Goal: Information Seeking & Learning: Learn about a topic

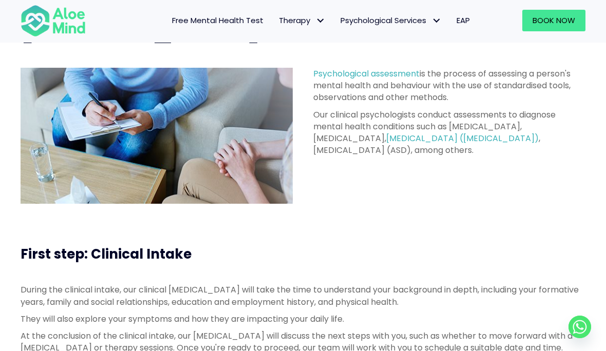
scroll to position [111, 0]
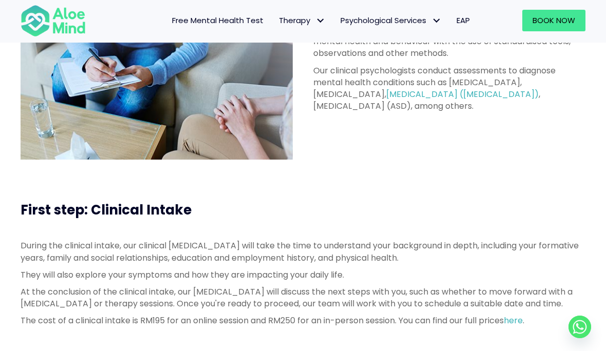
click at [520, 332] on div "During the clinical intake, our clinical [MEDICAL_DATA] will take the time to u…" at bounding box center [303, 286] width 565 height 92
click at [523, 327] on link "here" at bounding box center [513, 321] width 19 height 12
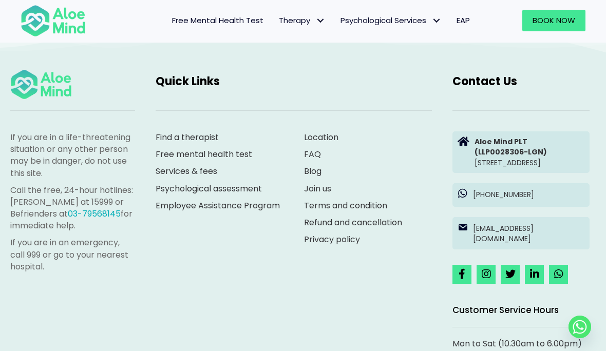
scroll to position [2872, 0]
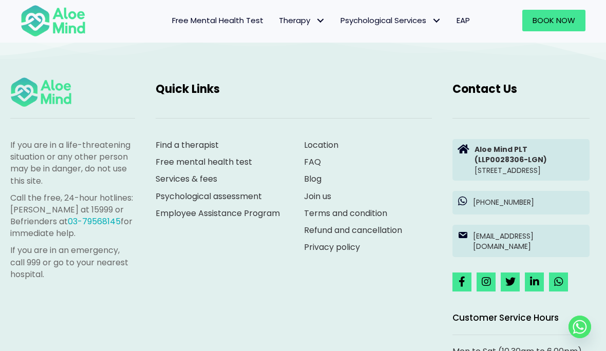
click at [187, 181] on link "Services & fees" at bounding box center [187, 179] width 62 height 12
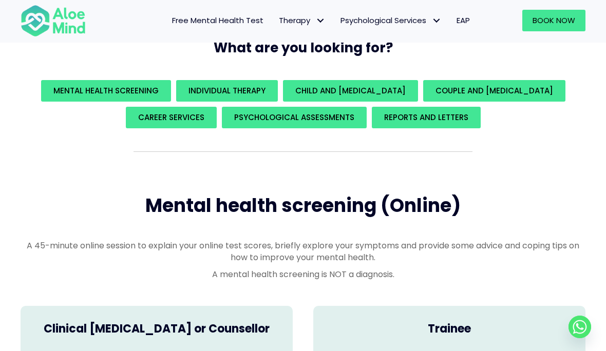
scroll to position [141, 0]
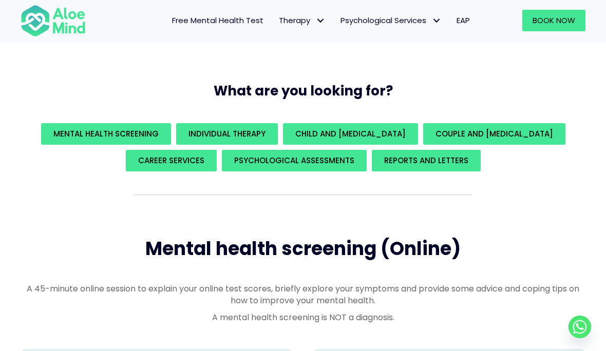
click at [509, 128] on span "Couple and [MEDICAL_DATA]" at bounding box center [494, 133] width 118 height 11
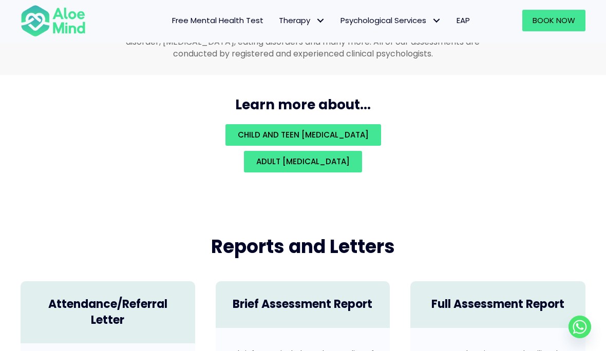
scroll to position [2288, 0]
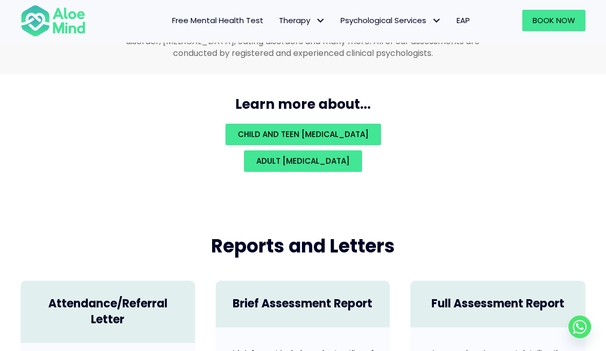
click at [340, 164] on span "Adult psychological assessment" at bounding box center [302, 161] width 93 height 11
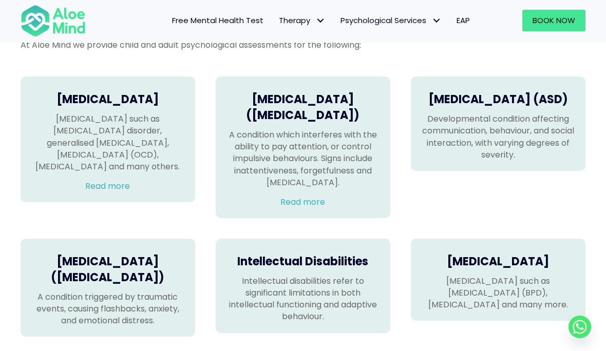
scroll to position [679, 0]
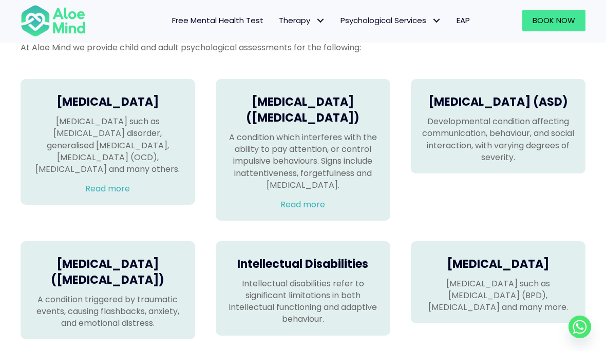
click at [305, 221] on div "Attention Deficit Hyperactivity Disorder (ADHD) A condition which interferes wi…" at bounding box center [303, 150] width 175 height 142
click at [316, 211] on link "Read more" at bounding box center [302, 205] width 45 height 12
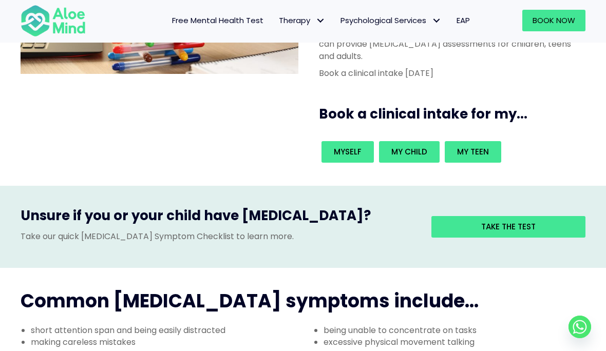
scroll to position [170, 0]
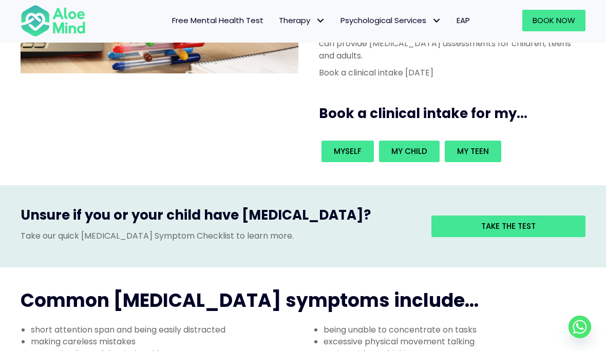
click at [526, 206] on div "Take the test" at bounding box center [500, 226] width 169 height 41
click at [346, 146] on span "Myself" at bounding box center [348, 151] width 28 height 11
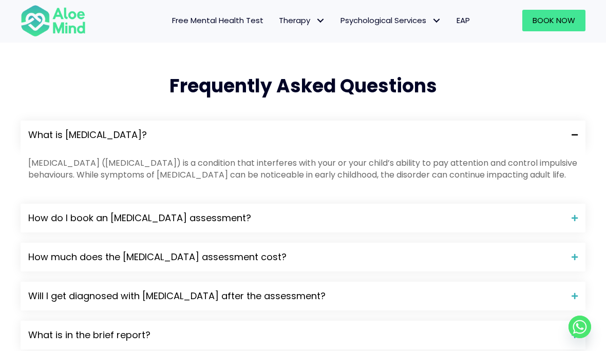
scroll to position [1040, 0]
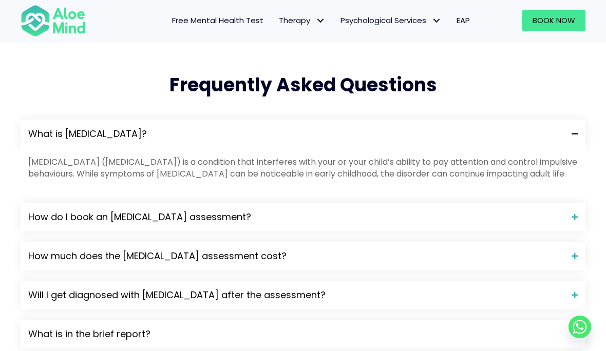
click at [364, 289] on span "Will I get diagnosed with [MEDICAL_DATA] after the assessment?" at bounding box center [296, 295] width 536 height 13
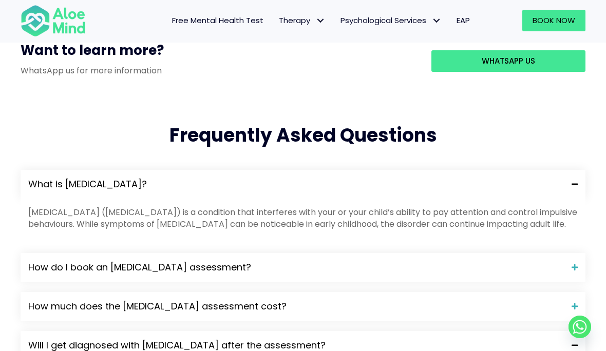
scroll to position [1037, 0]
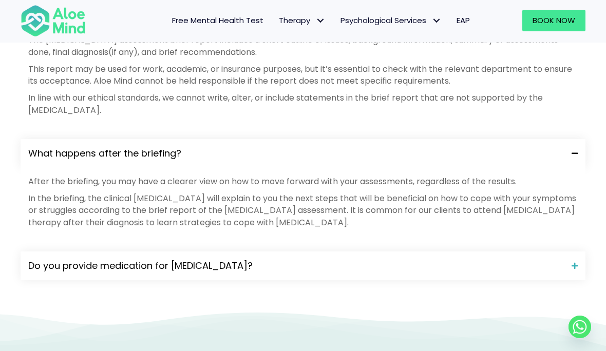
scroll to position [1404, 0]
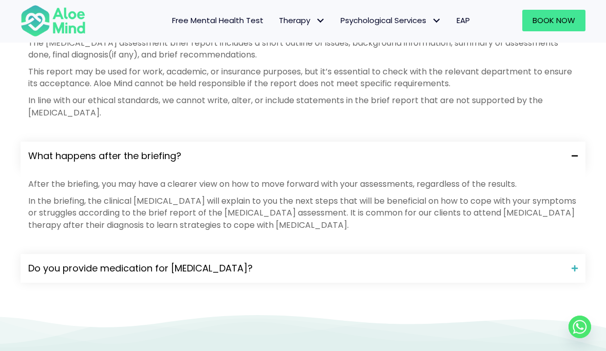
click at [320, 254] on div "Do you provide medication for [MEDICAL_DATA]?" at bounding box center [303, 268] width 565 height 29
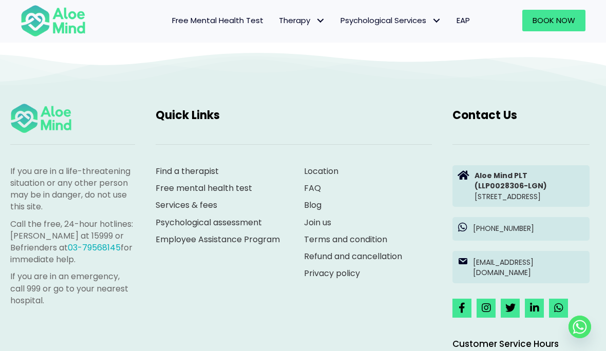
scroll to position [1711, 0]
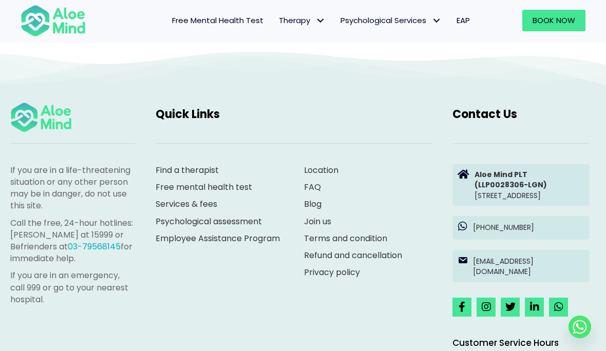
click at [243, 181] on link "Free mental health test" at bounding box center [204, 187] width 97 height 12
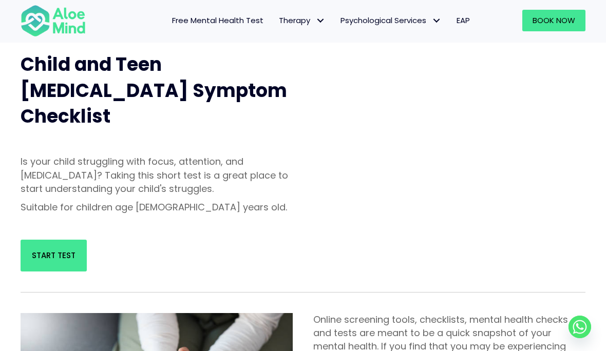
scroll to position [380, 0]
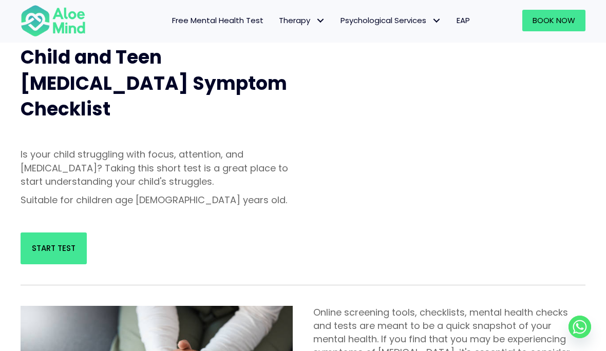
click at [47, 233] on link "Start Test" at bounding box center [54, 249] width 66 height 32
